Goal: Information Seeking & Learning: Learn about a topic

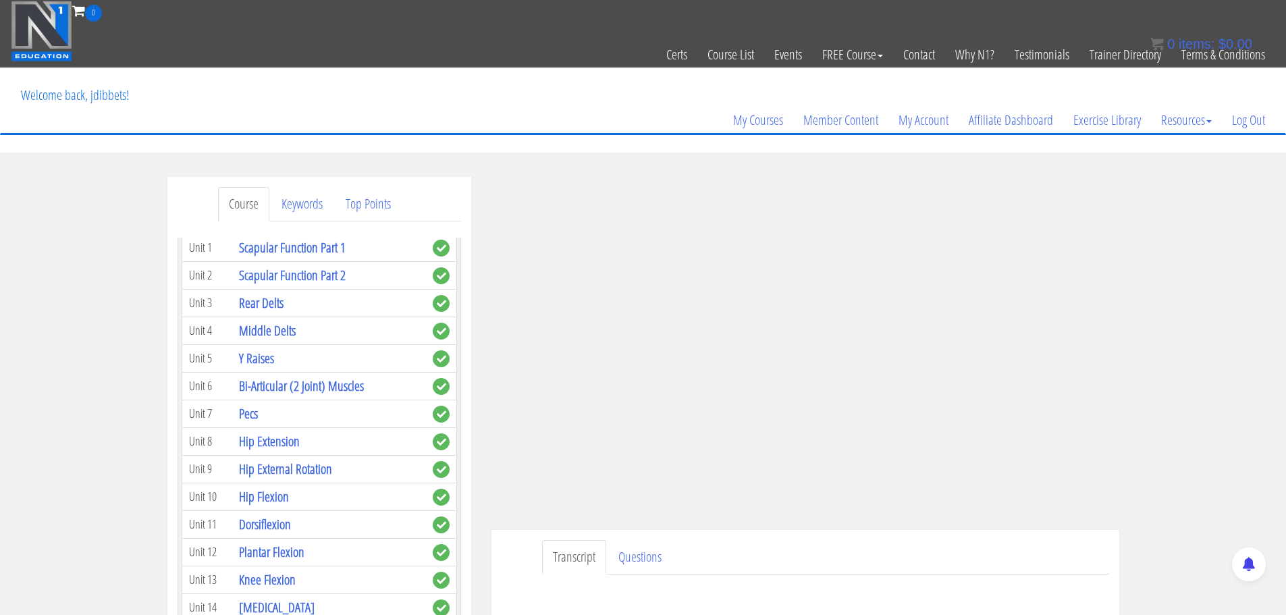
scroll to position [473, 0]
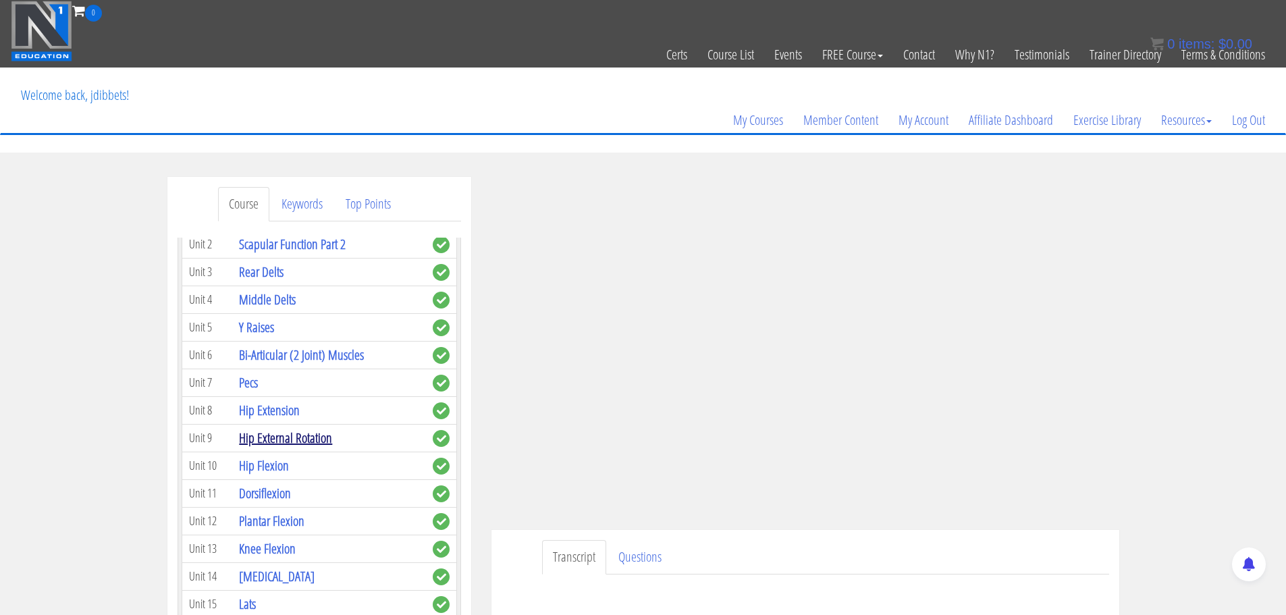
click at [296, 441] on link "Hip External Rotation" at bounding box center [285, 438] width 93 height 18
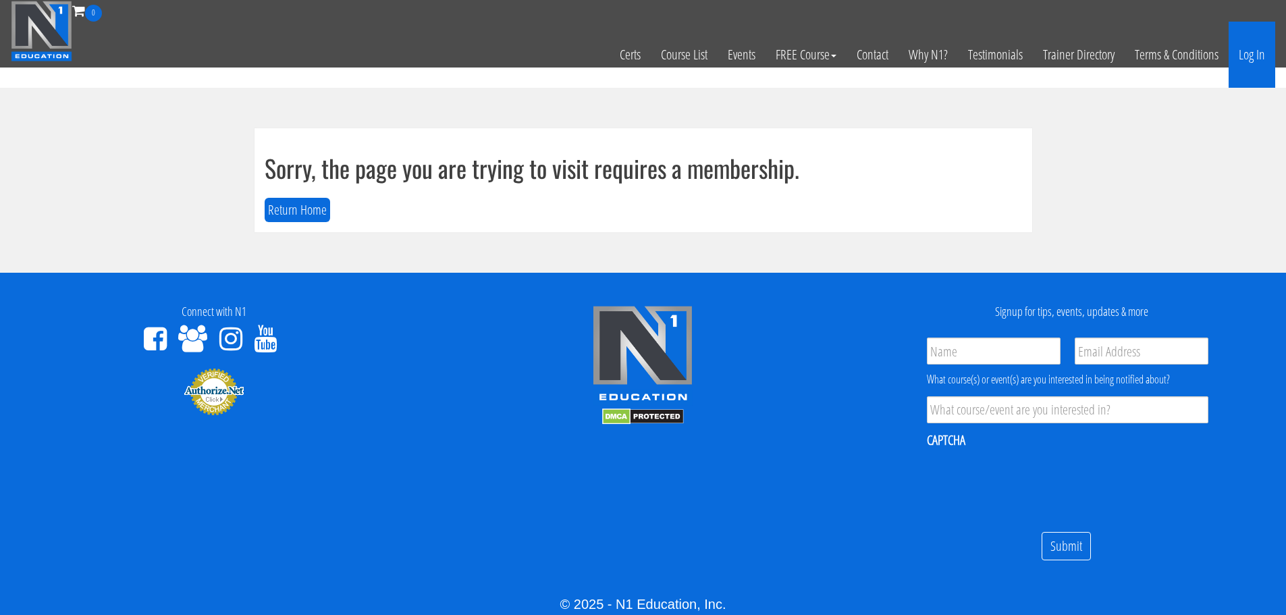
click at [1243, 44] on link "Log In" at bounding box center [1252, 55] width 47 height 66
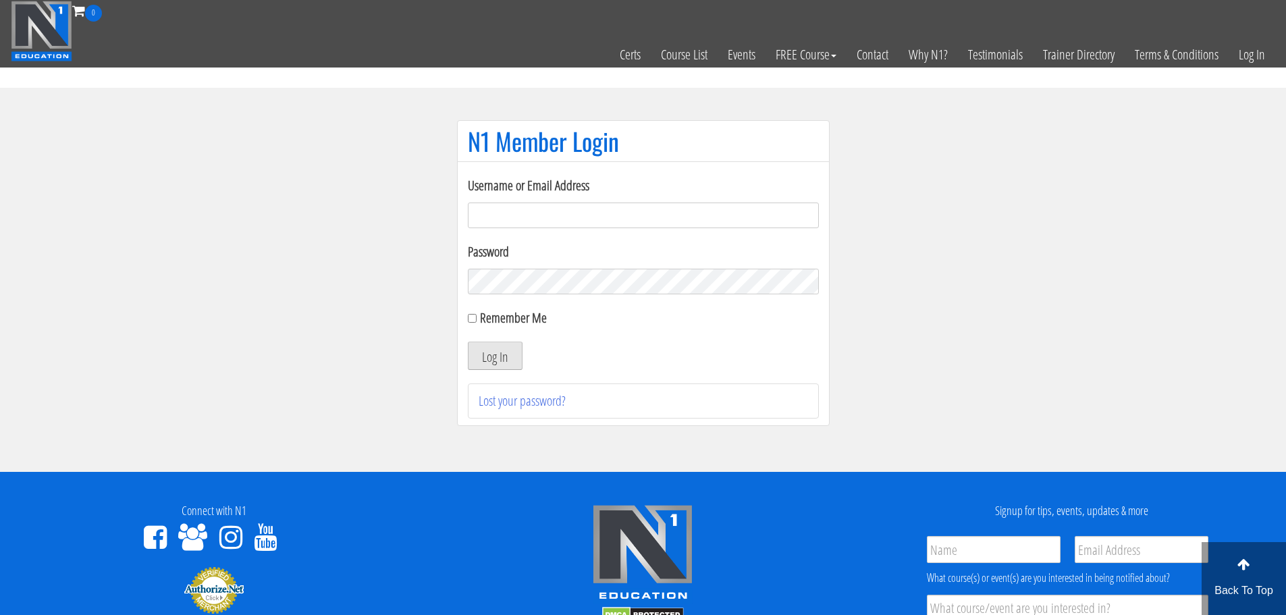
type input "[EMAIL_ADDRESS][DOMAIN_NAME]"
click at [477, 358] on button "Log In" at bounding box center [495, 356] width 55 height 28
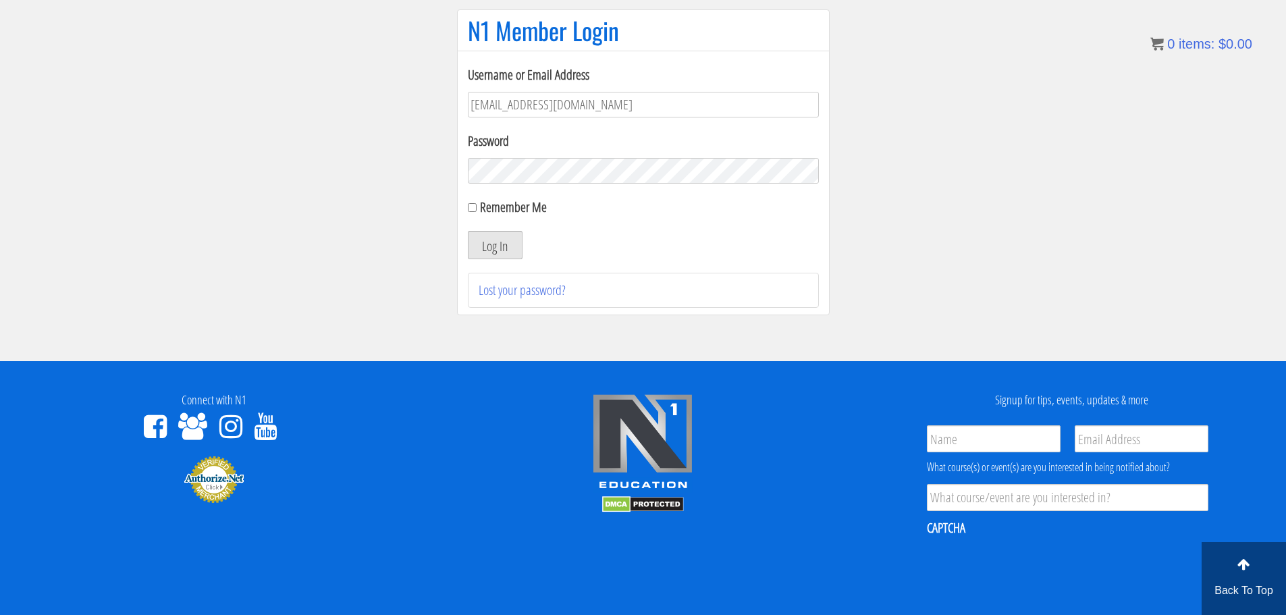
scroll to position [135, 0]
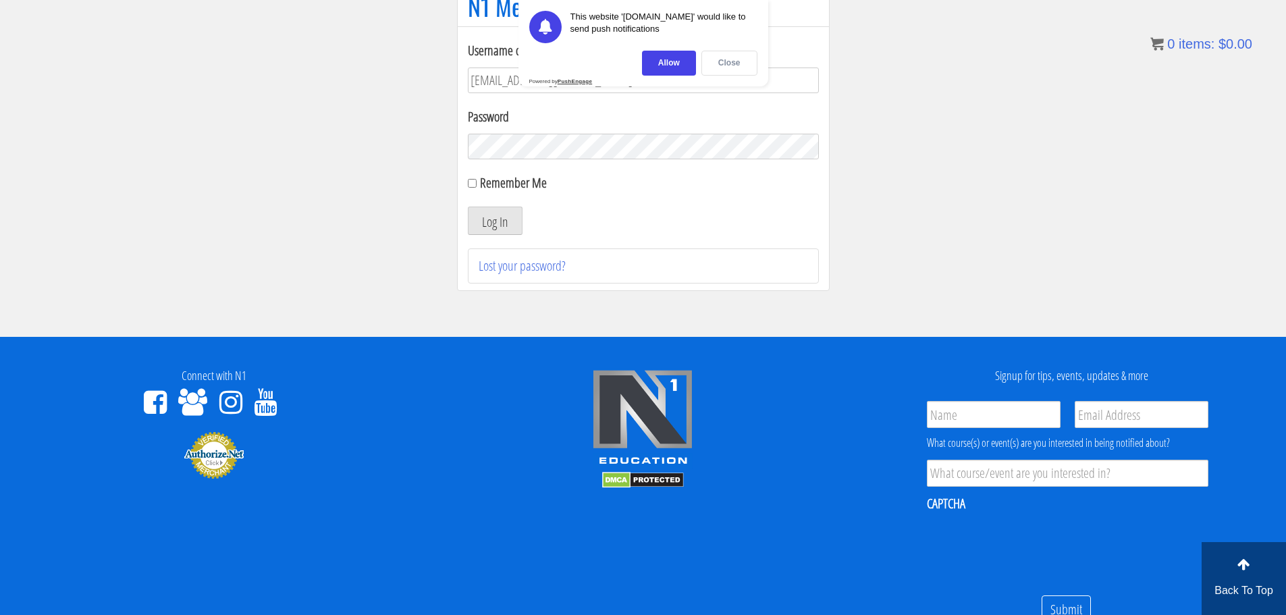
click at [738, 62] on div "Close" at bounding box center [729, 63] width 56 height 25
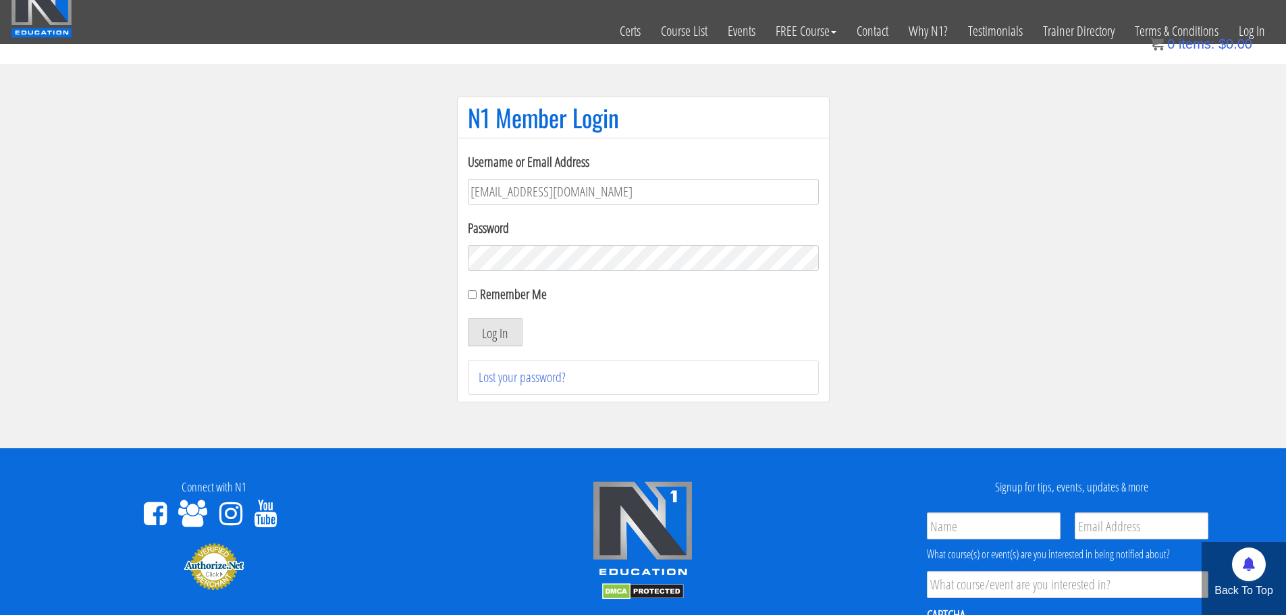
scroll to position [0, 0]
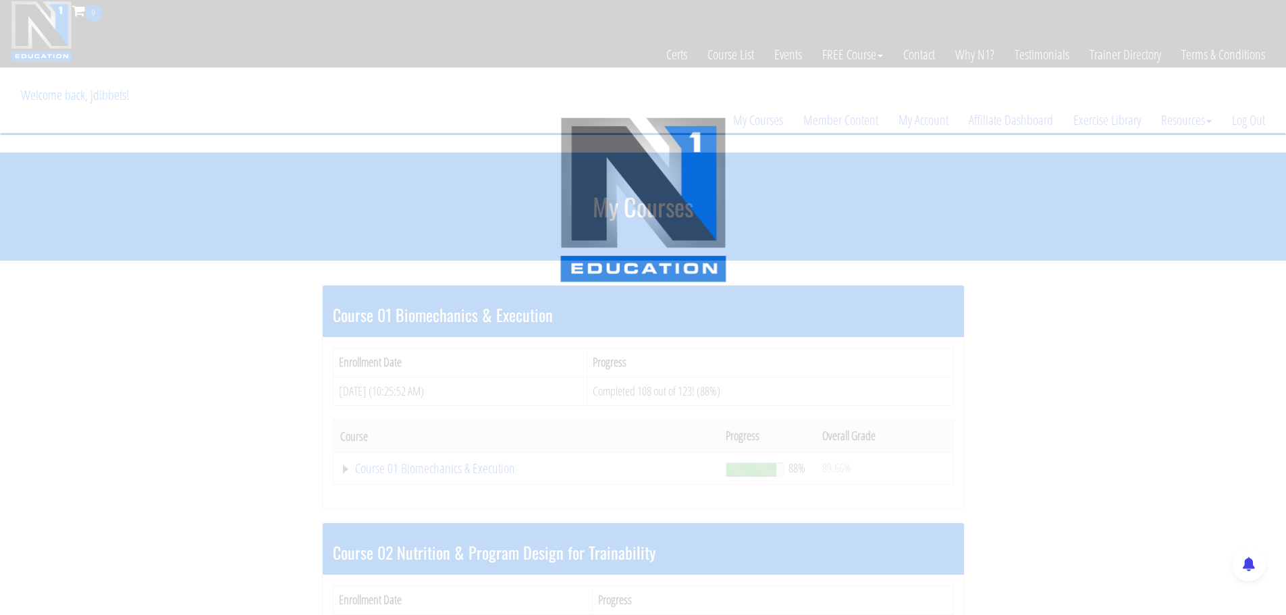
scroll to position [68, 0]
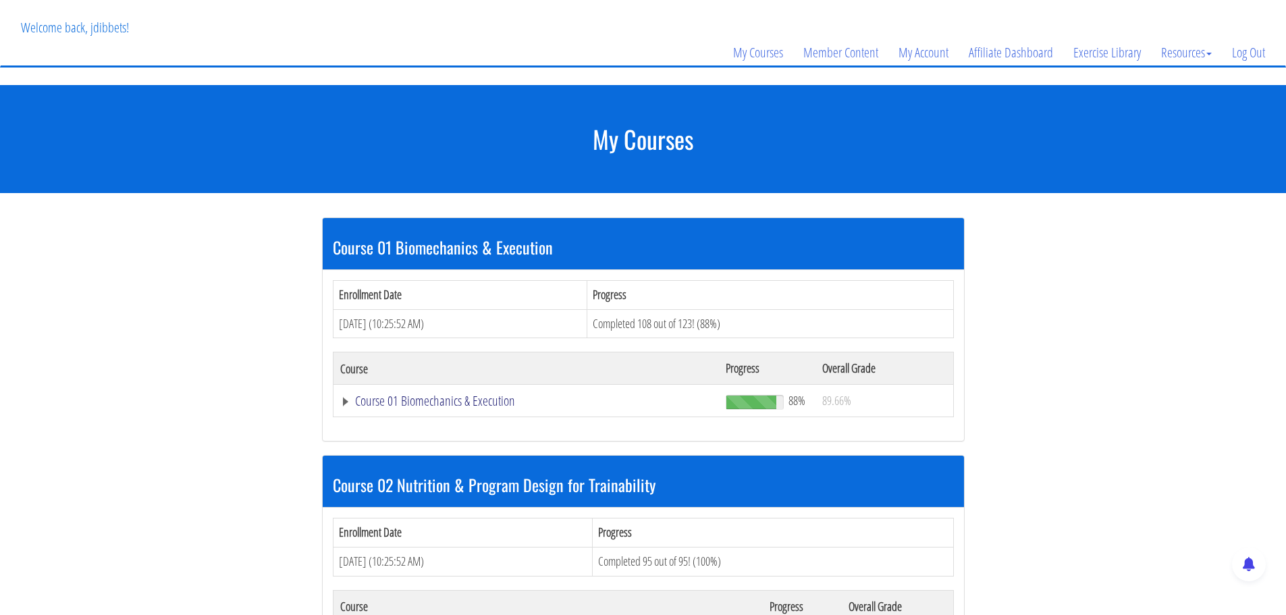
click at [363, 398] on link "Course 01 Biomechanics & Execution" at bounding box center [526, 401] width 373 height 14
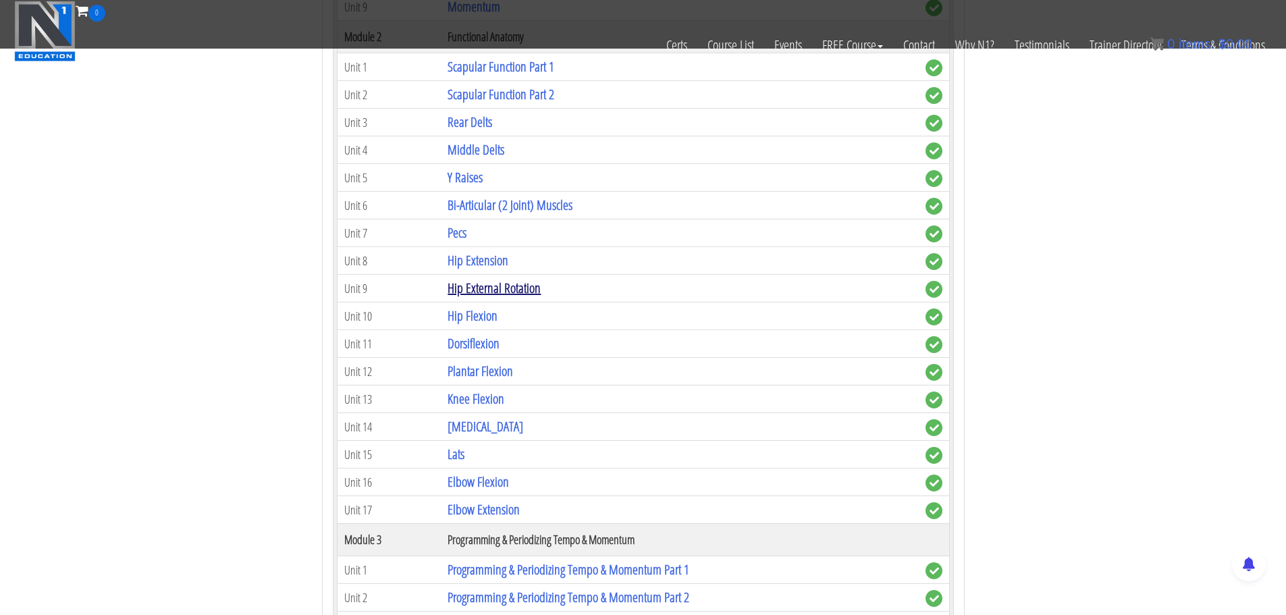
scroll to position [675, 0]
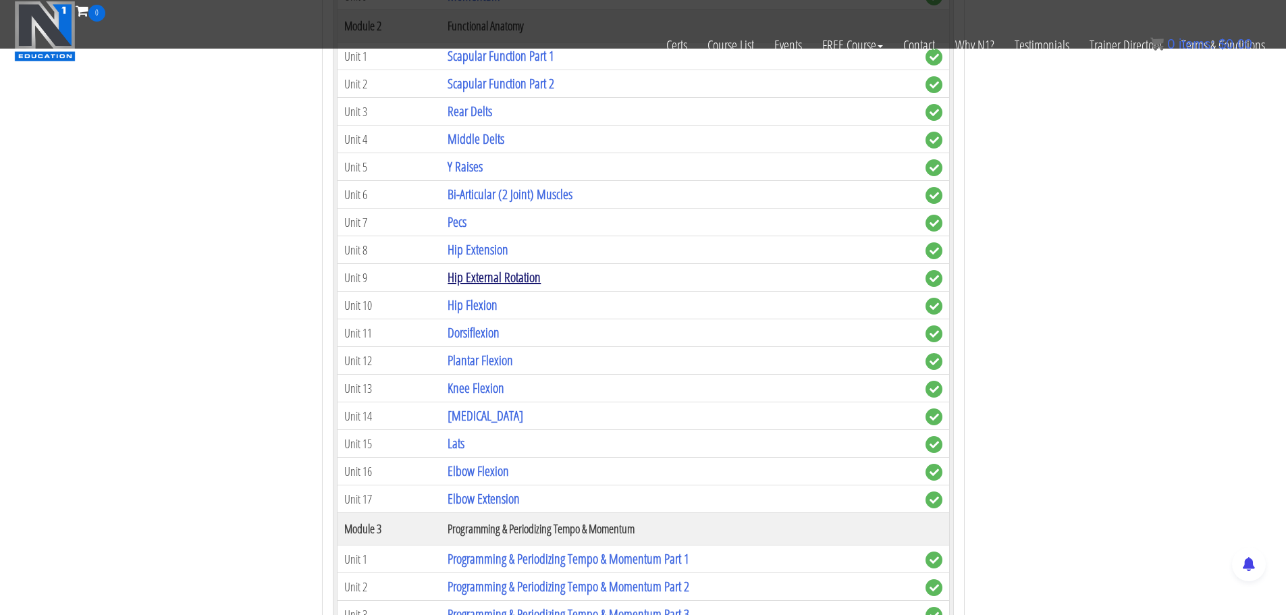
click at [472, 277] on link "Hip External Rotation" at bounding box center [494, 277] width 93 height 18
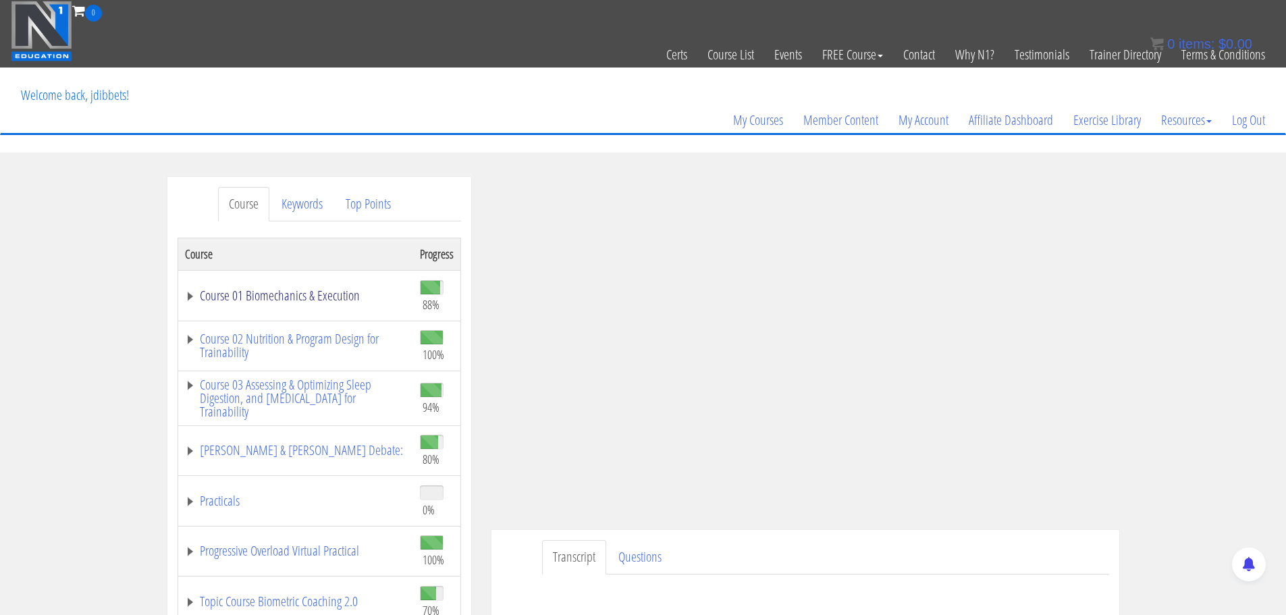
click at [306, 299] on link "Course 01 Biomechanics & Execution" at bounding box center [295, 296] width 221 height 14
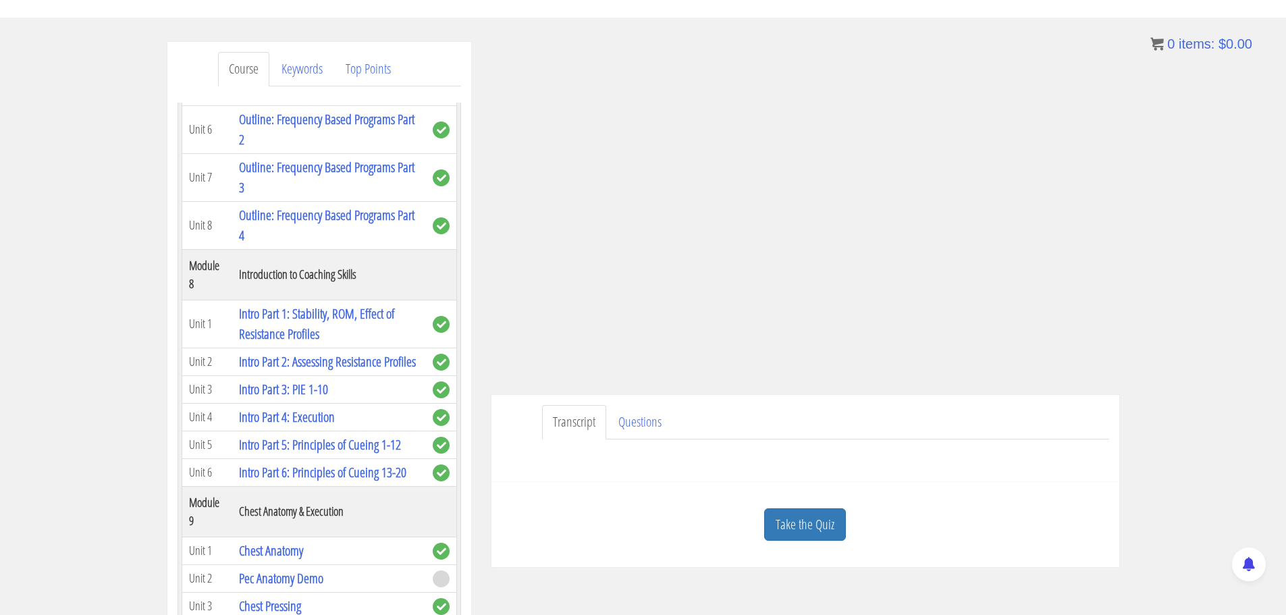
scroll to position [1890, 0]
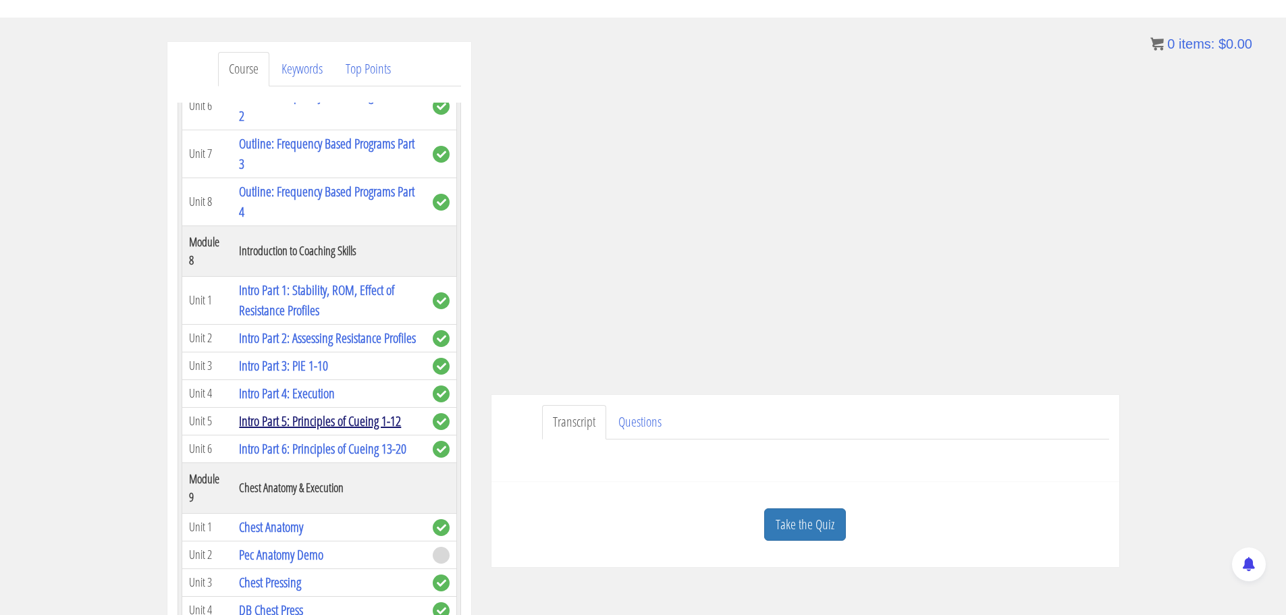
click at [325, 430] on link "Intro Part 5: Principles of Cueing 1-12" at bounding box center [320, 421] width 162 height 18
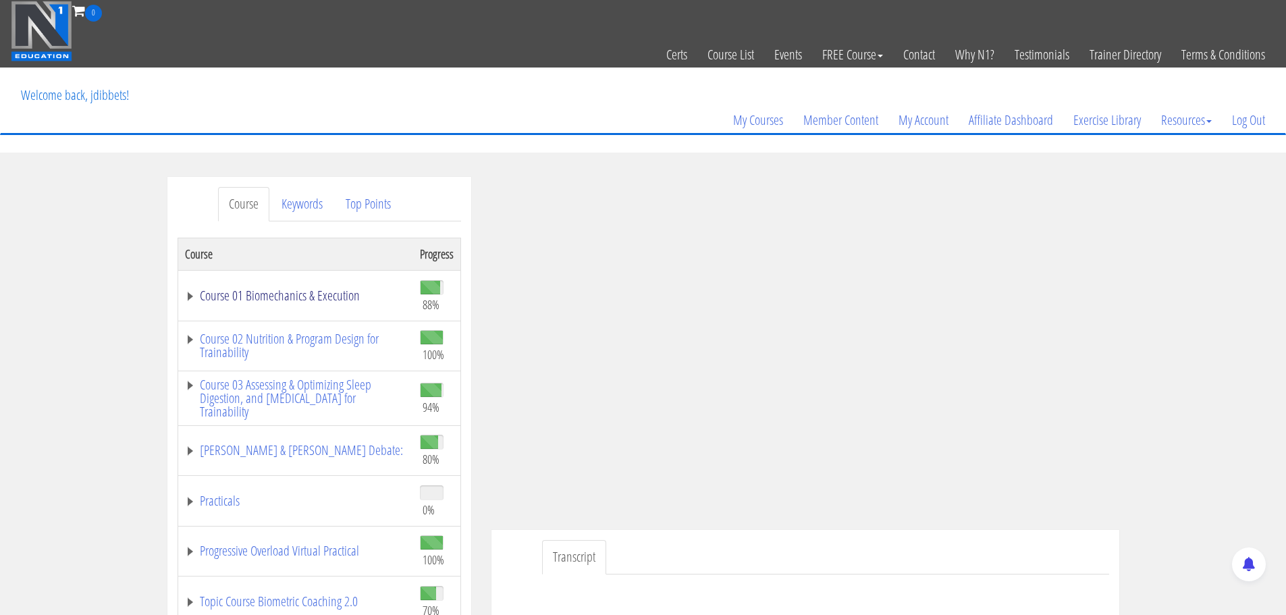
click at [315, 290] on link "Course 01 Biomechanics & Execution" at bounding box center [295, 296] width 221 height 14
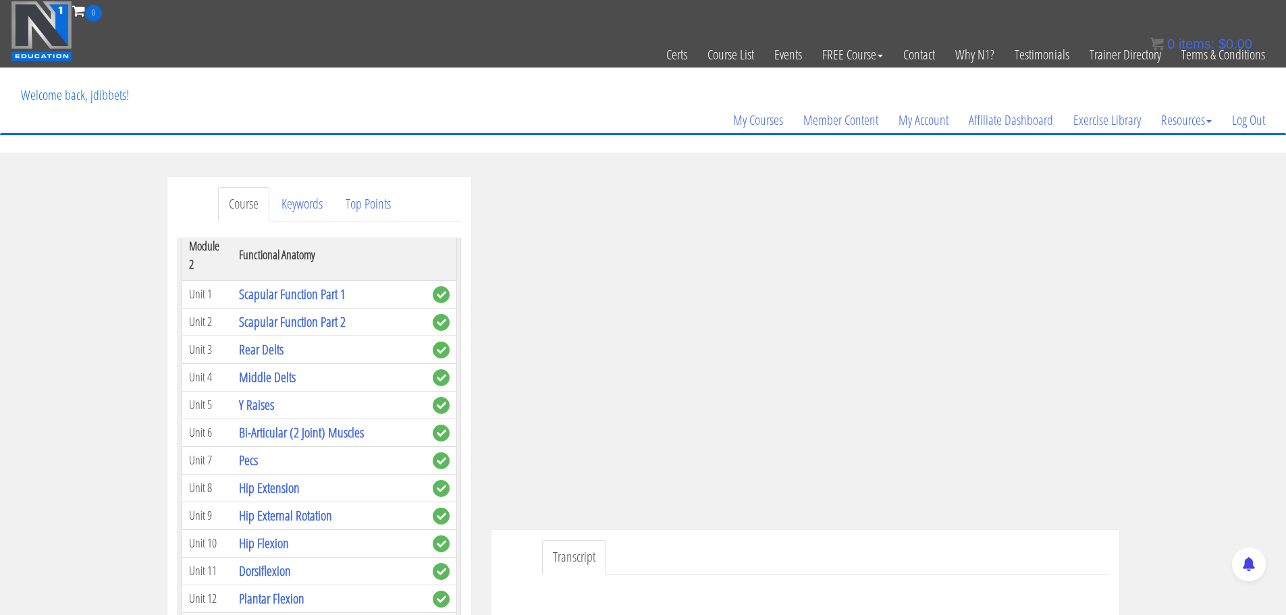
scroll to position [540, 0]
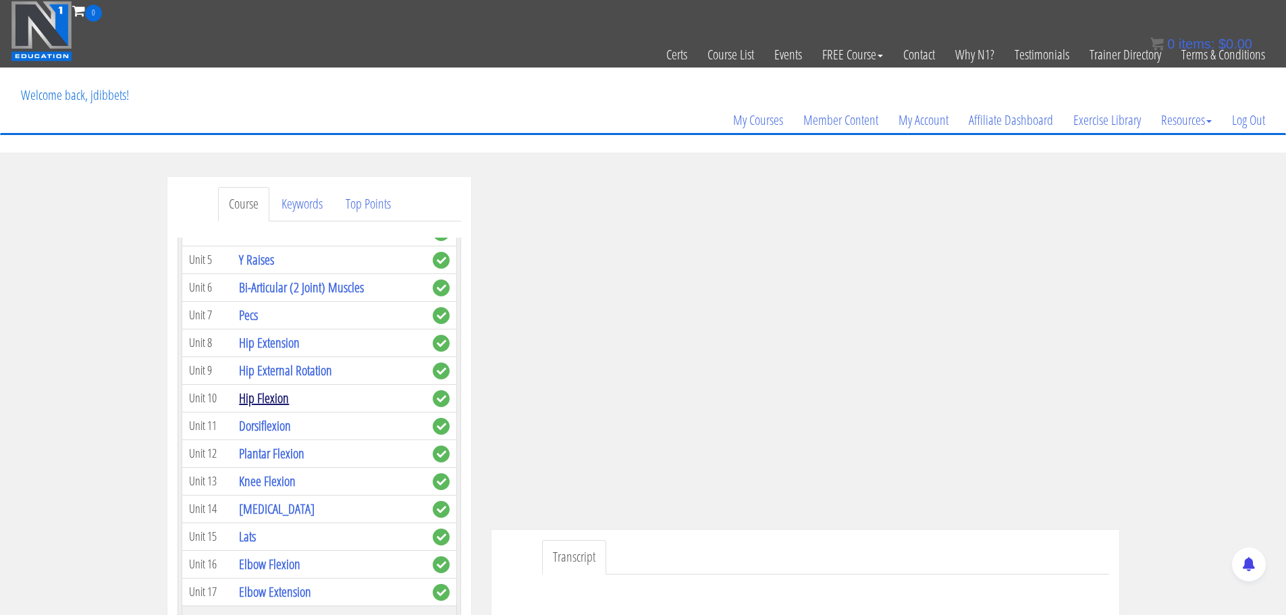
click at [271, 402] on link "Hip Flexion" at bounding box center [264, 398] width 50 height 18
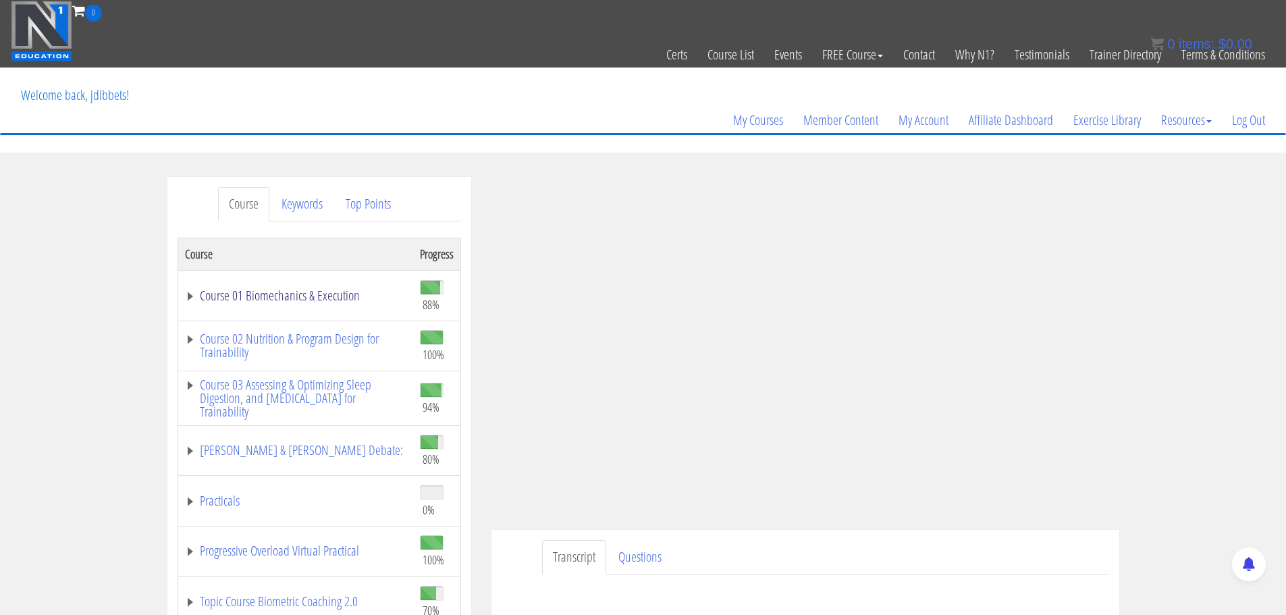
click at [246, 301] on link "Course 01 Biomechanics & Execution" at bounding box center [295, 296] width 221 height 14
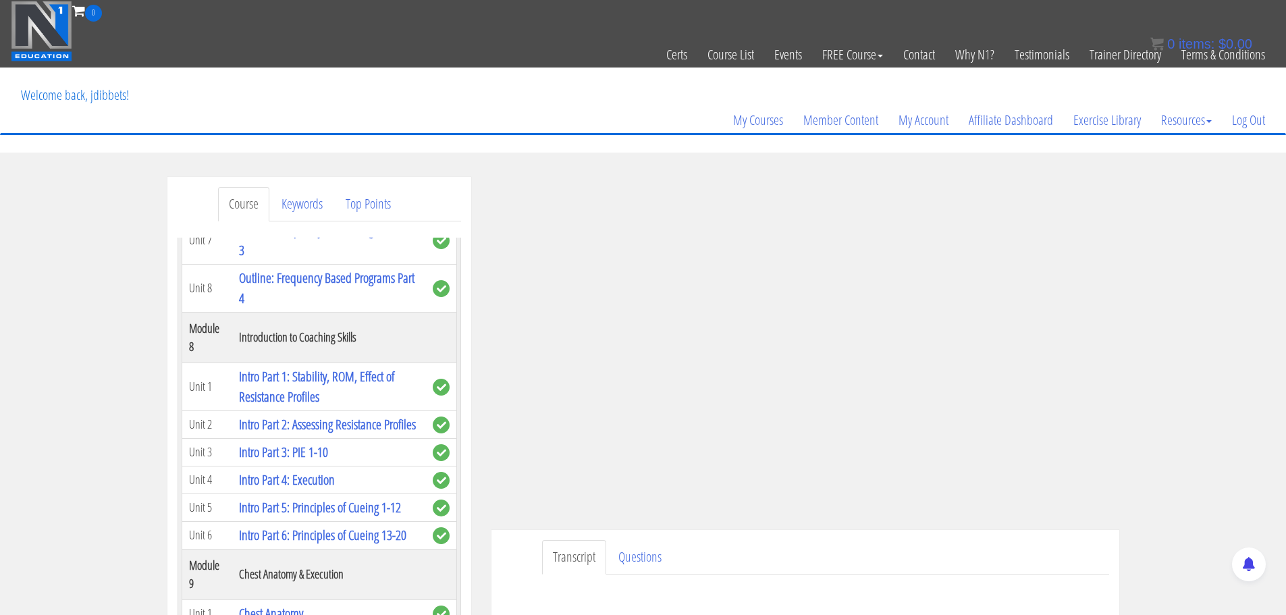
scroll to position [1958, 0]
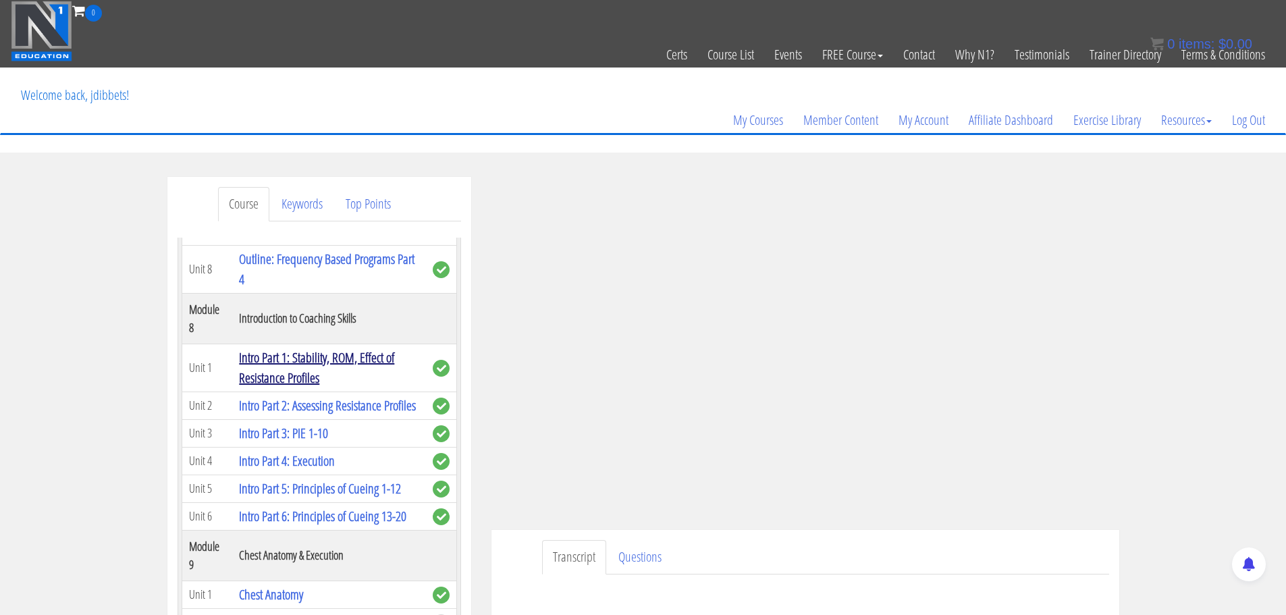
click at [275, 387] on link "Intro Part 1: Stability, ROM, Effect of Resistance Profiles" at bounding box center [316, 367] width 155 height 38
click at [280, 387] on link "Intro Part 1: Stability, ROM, Effect of Resistance Profiles" at bounding box center [316, 367] width 155 height 38
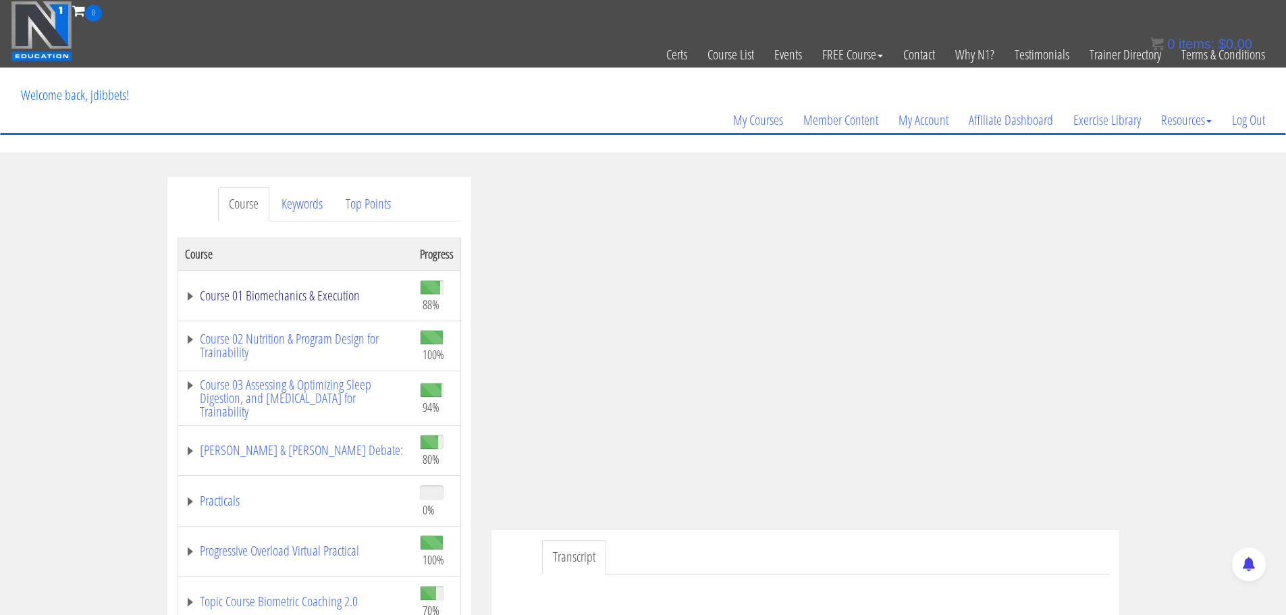
click at [242, 300] on link "Course 01 Biomechanics & Execution" at bounding box center [295, 296] width 221 height 14
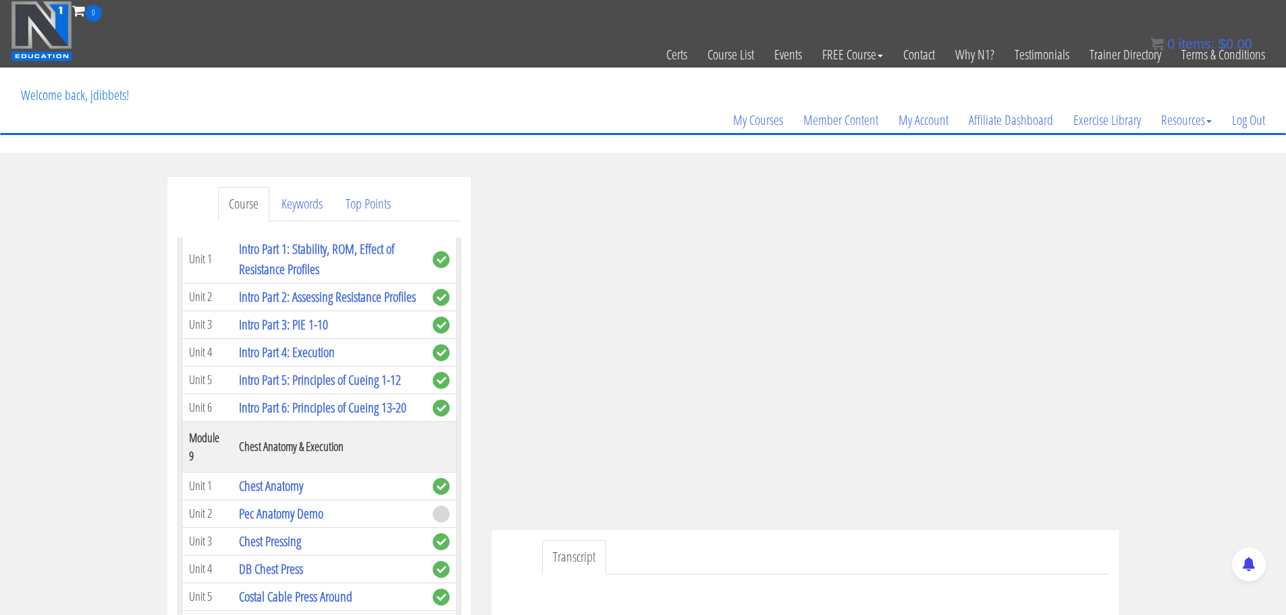
scroll to position [2093, 0]
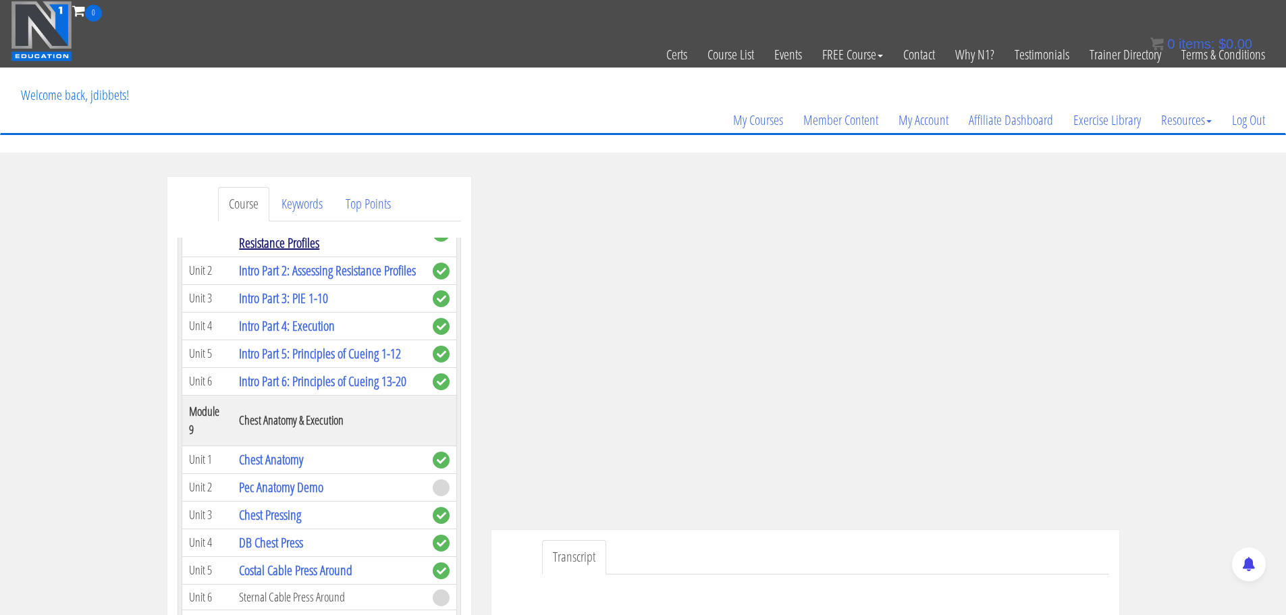
click at [263, 252] on link "Intro Part 1: Stability, ROM, Effect of Resistance Profiles" at bounding box center [316, 232] width 155 height 38
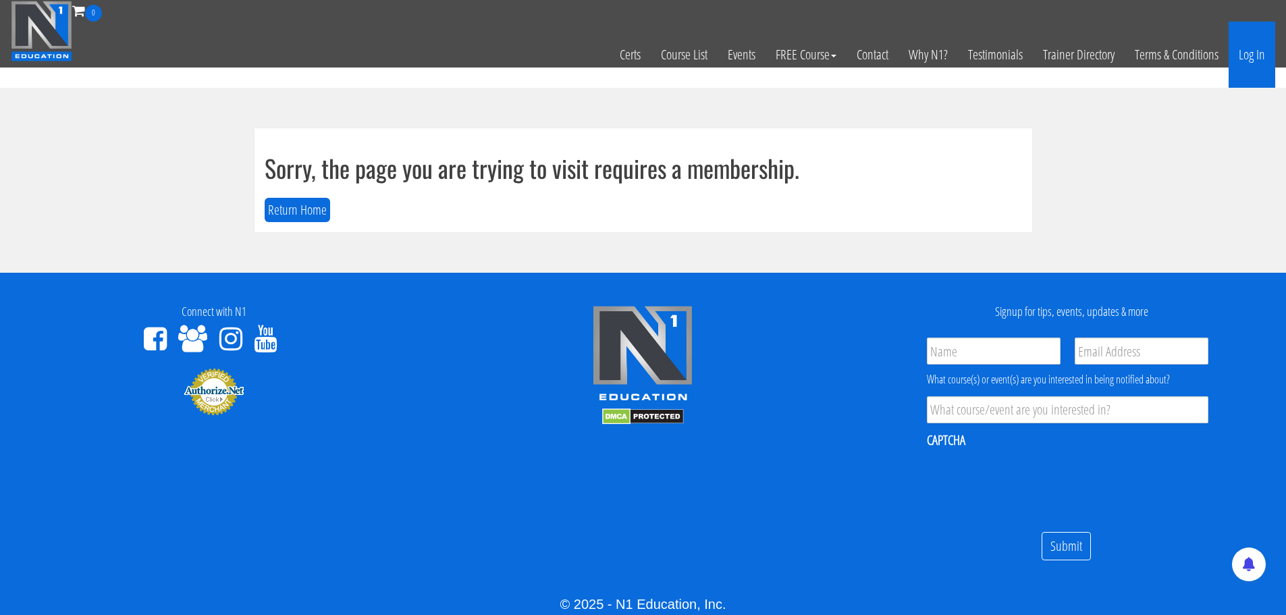
click at [1263, 60] on link "Log In" at bounding box center [1252, 55] width 47 height 66
click at [1251, 60] on link "Log In" at bounding box center [1252, 55] width 47 height 66
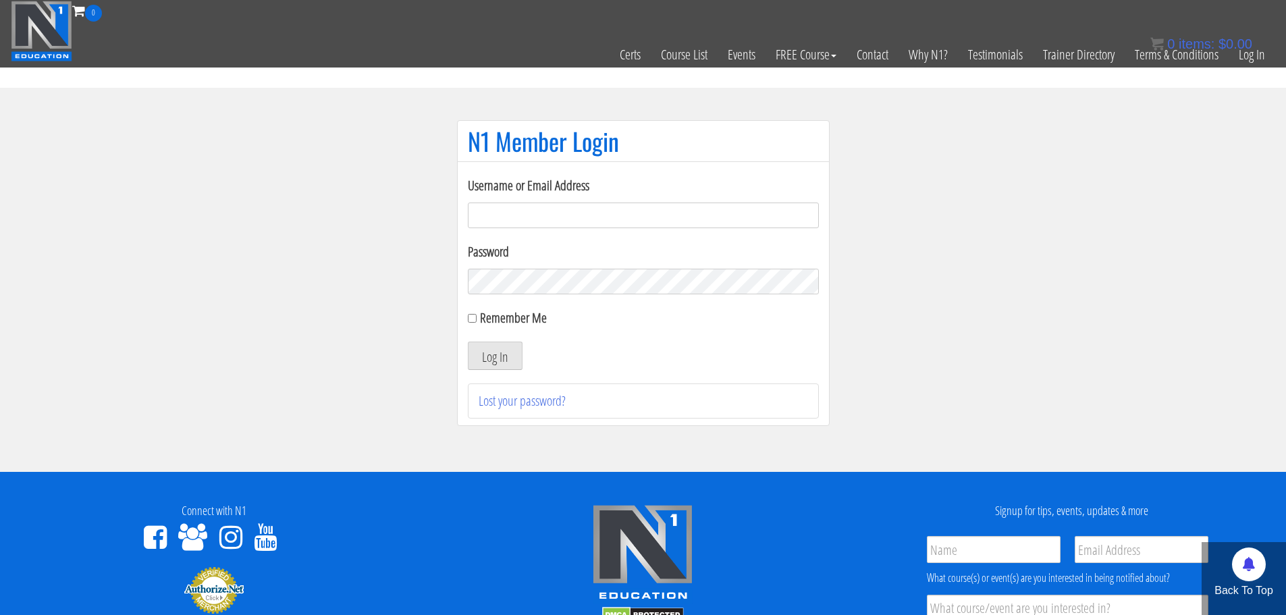
type input "[EMAIL_ADDRESS][DOMAIN_NAME]"
click at [965, 315] on section "N1 Member Login Username or Email Address jaap@vitalgym.nl Password Remember Me…" at bounding box center [643, 280] width 1286 height 384
click at [479, 349] on button "Log In" at bounding box center [495, 356] width 55 height 28
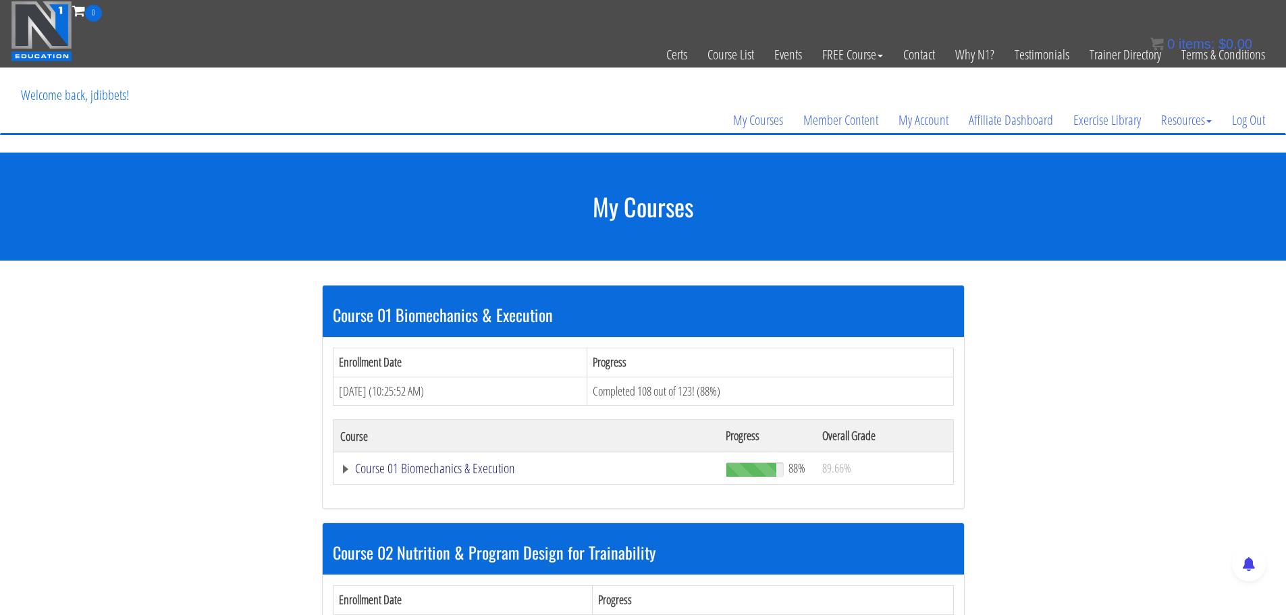
click at [453, 470] on link "Course 01 Biomechanics & Execution" at bounding box center [526, 469] width 373 height 14
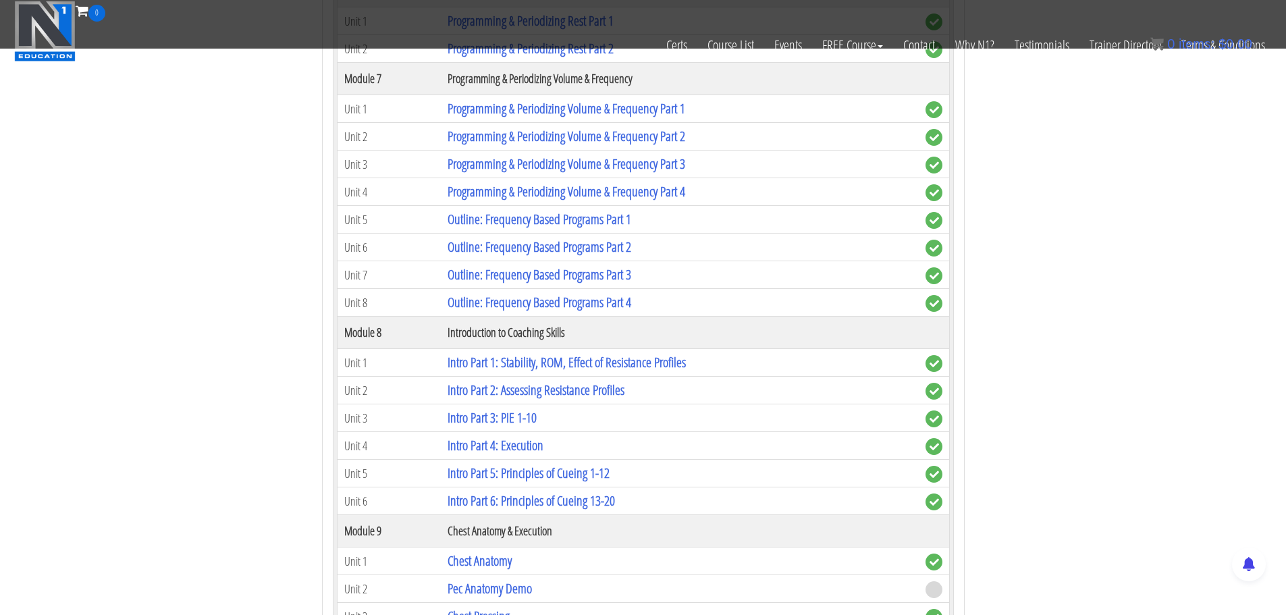
scroll to position [1755, 0]
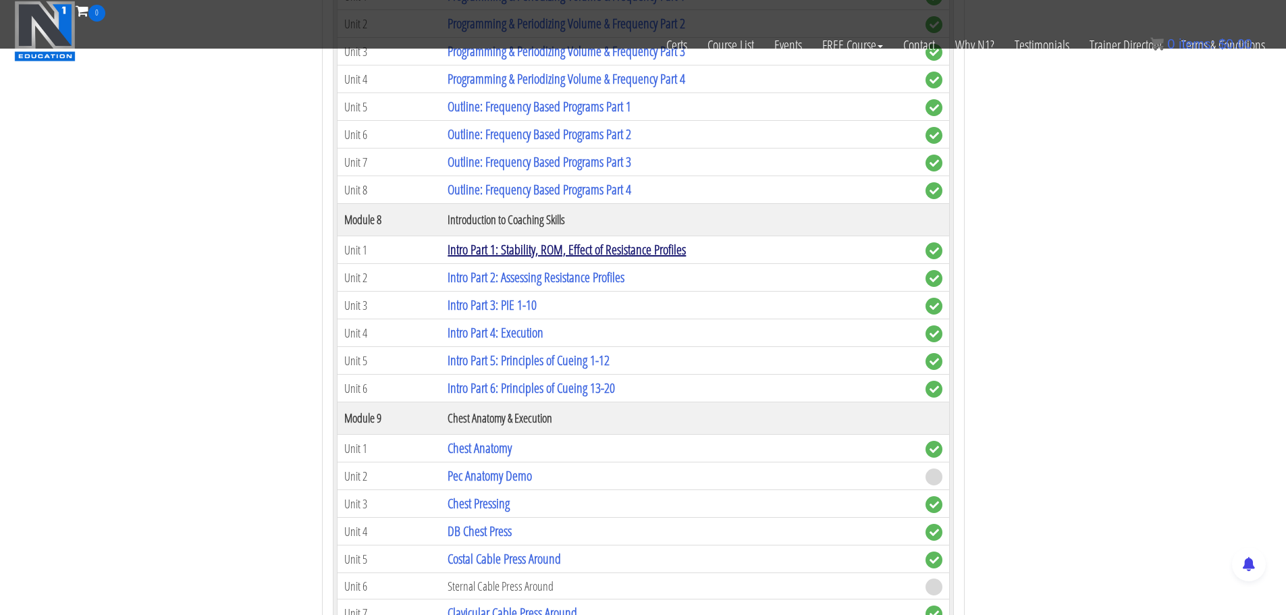
click at [543, 250] on link "Intro Part 1: Stability, ROM, Effect of Resistance Profiles" at bounding box center [567, 249] width 238 height 18
